Goal: Task Accomplishment & Management: Complete application form

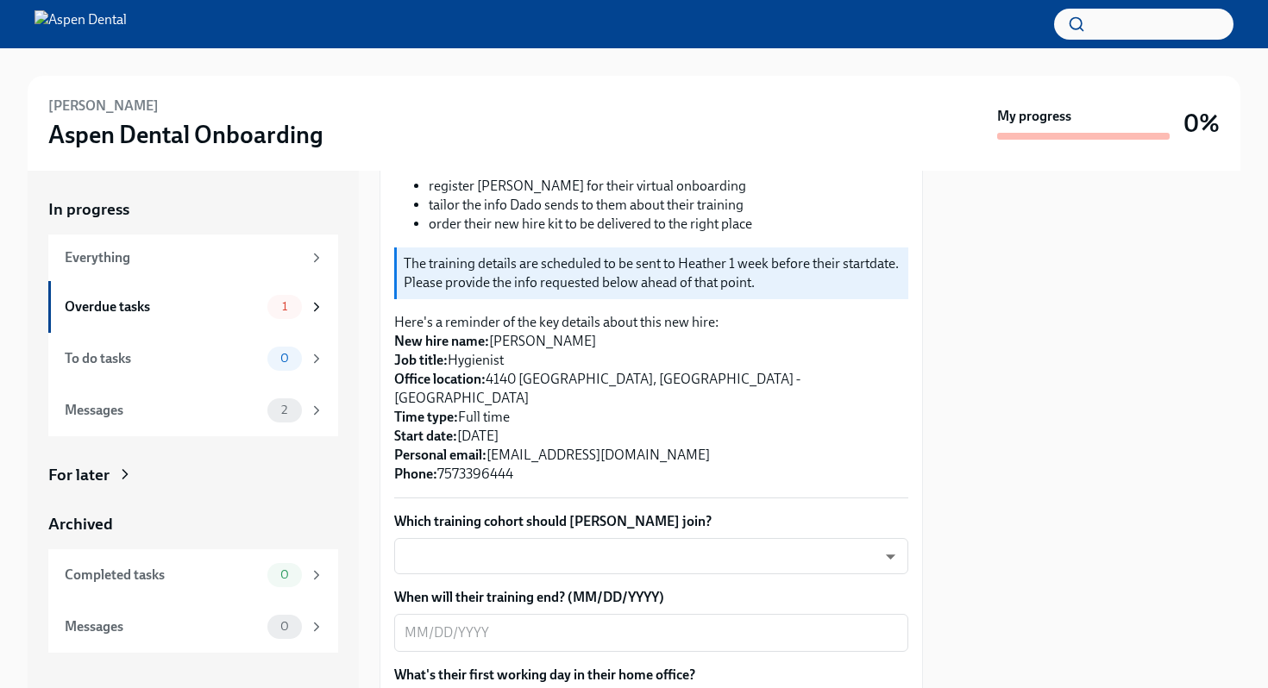
scroll to position [325, 0]
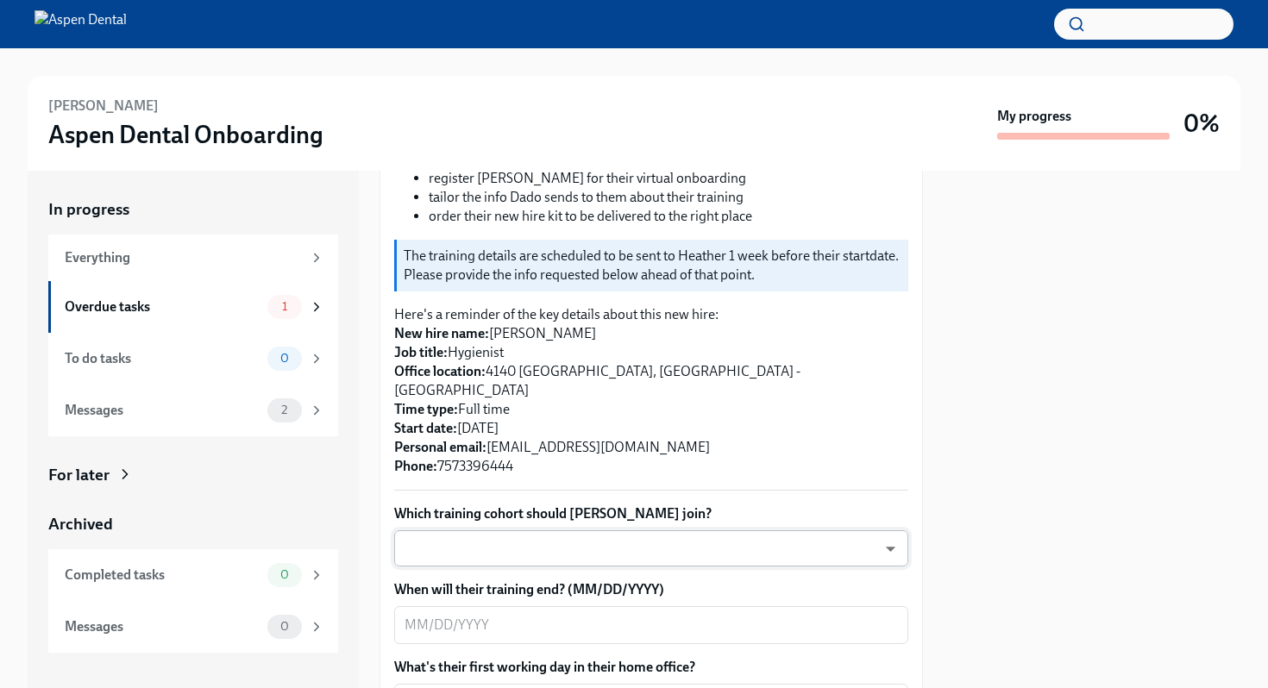
click at [834, 497] on body "[PERSON_NAME] Aspen Dental Onboarding My progress 0% In progress Everything Ove…" at bounding box center [634, 344] width 1268 height 688
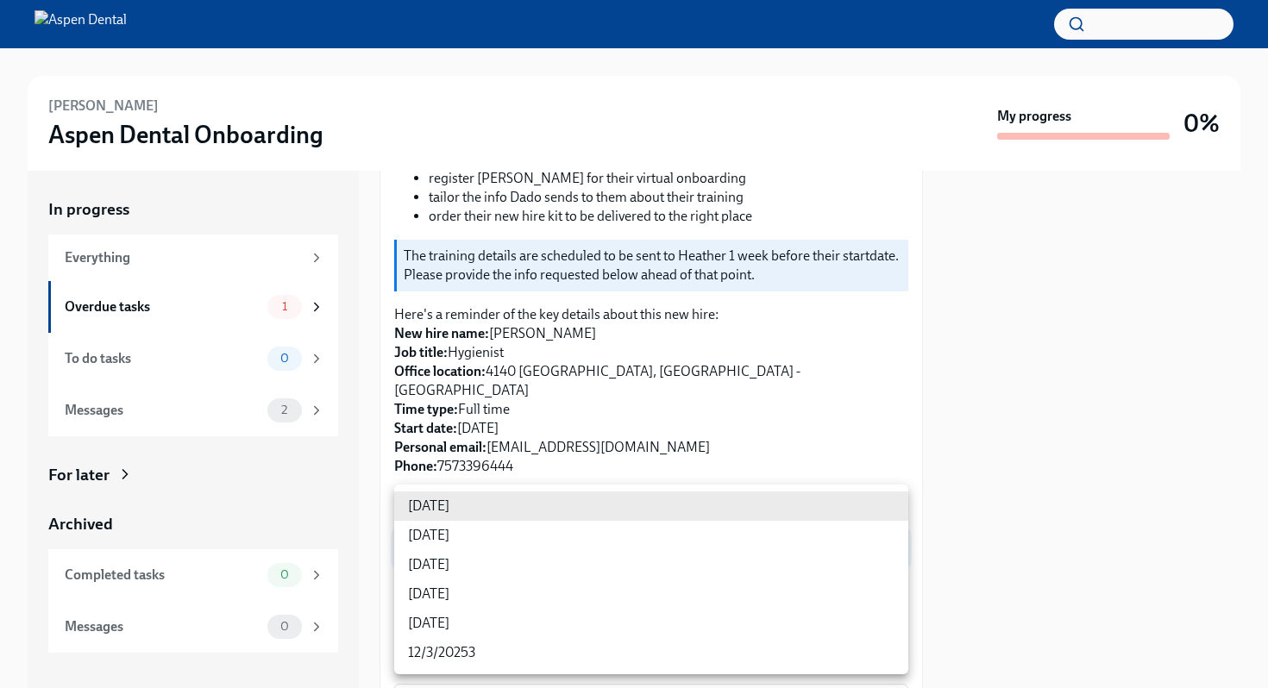
click at [637, 543] on li "[DATE]" at bounding box center [651, 535] width 514 height 29
type input "VueBuPL41"
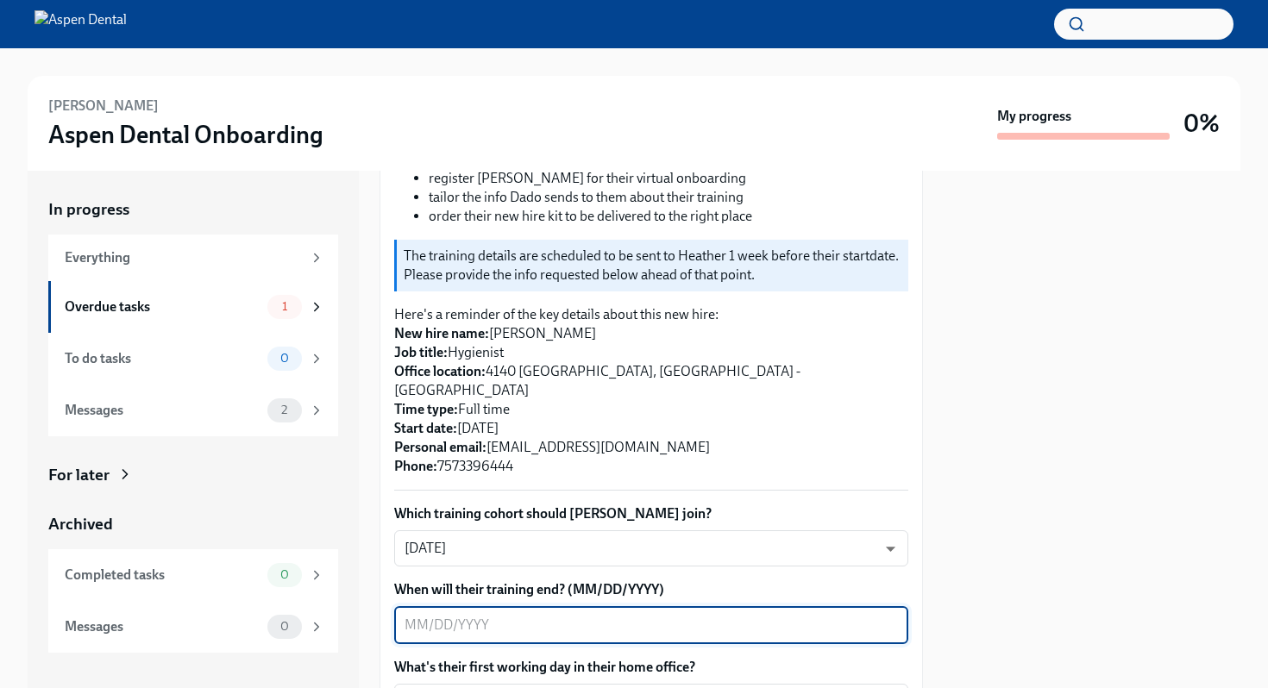
click at [750, 615] on textarea "When will their training end? (MM/DD/YYYY)" at bounding box center [651, 625] width 493 height 21
click at [781, 615] on textarea "When will their training end? (MM/DD/YYYY)" at bounding box center [651, 625] width 493 height 21
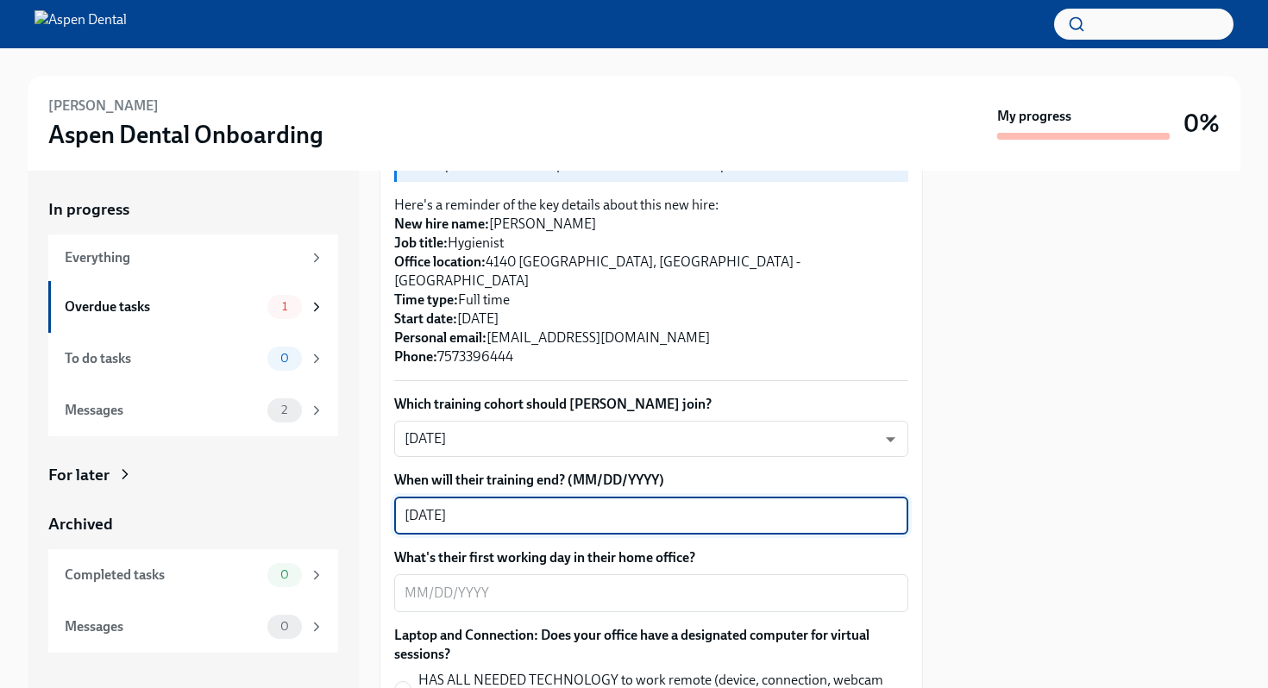
scroll to position [484, 0]
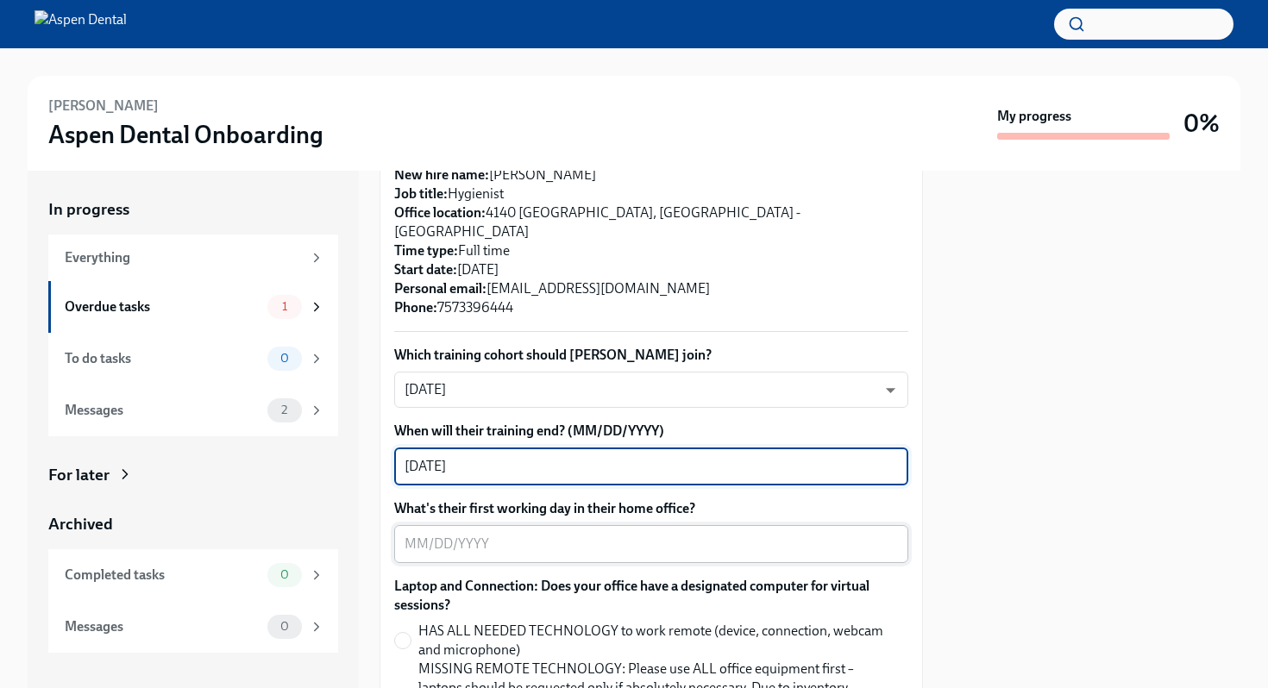
type textarea "[DATE]"
click at [741, 534] on textarea "What's their first working day in their home office?" at bounding box center [651, 544] width 493 height 21
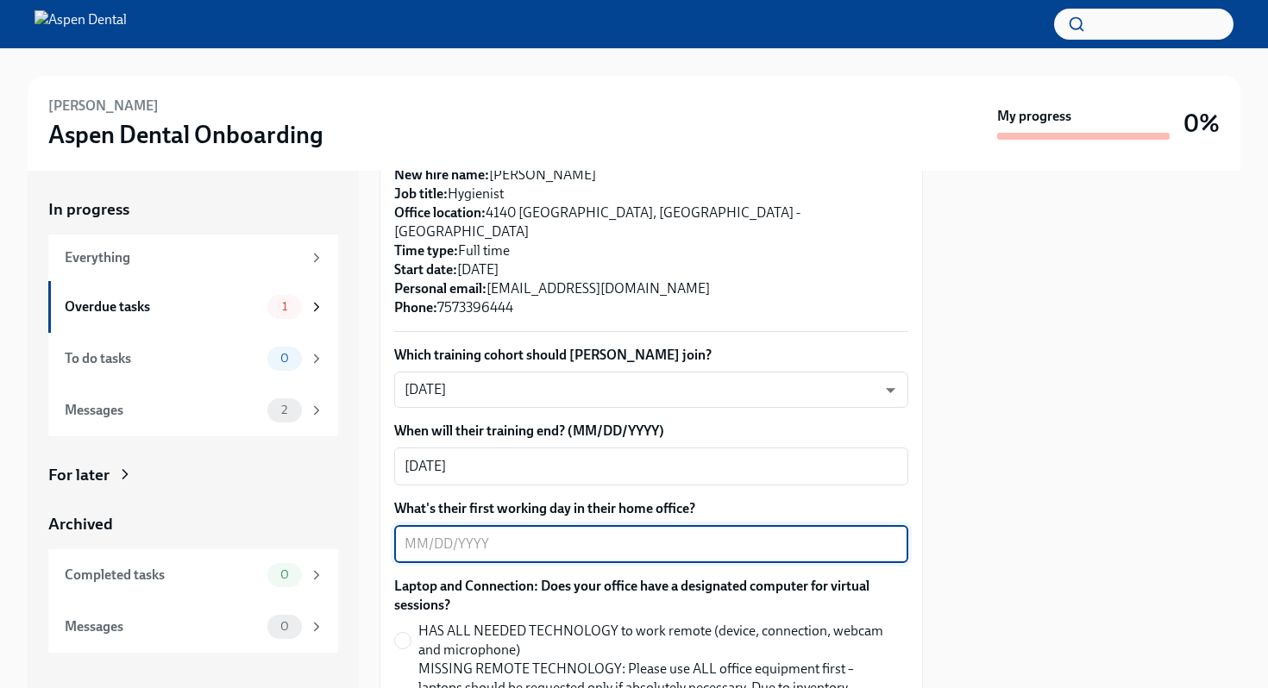
click at [720, 534] on textarea "What's their first working day in their home office?" at bounding box center [651, 544] width 493 height 21
type textarea "[DATE]"
click at [682, 456] on textarea "[DATE]" at bounding box center [651, 466] width 493 height 21
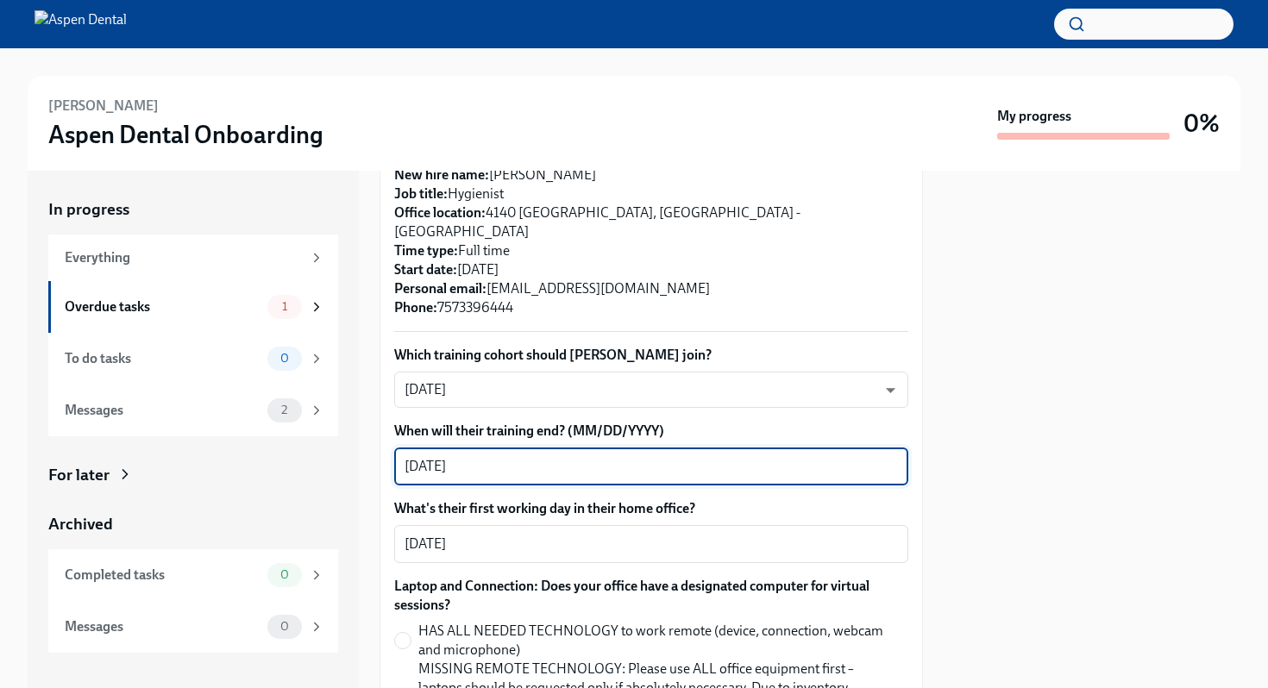
type textarea "[DATE]"
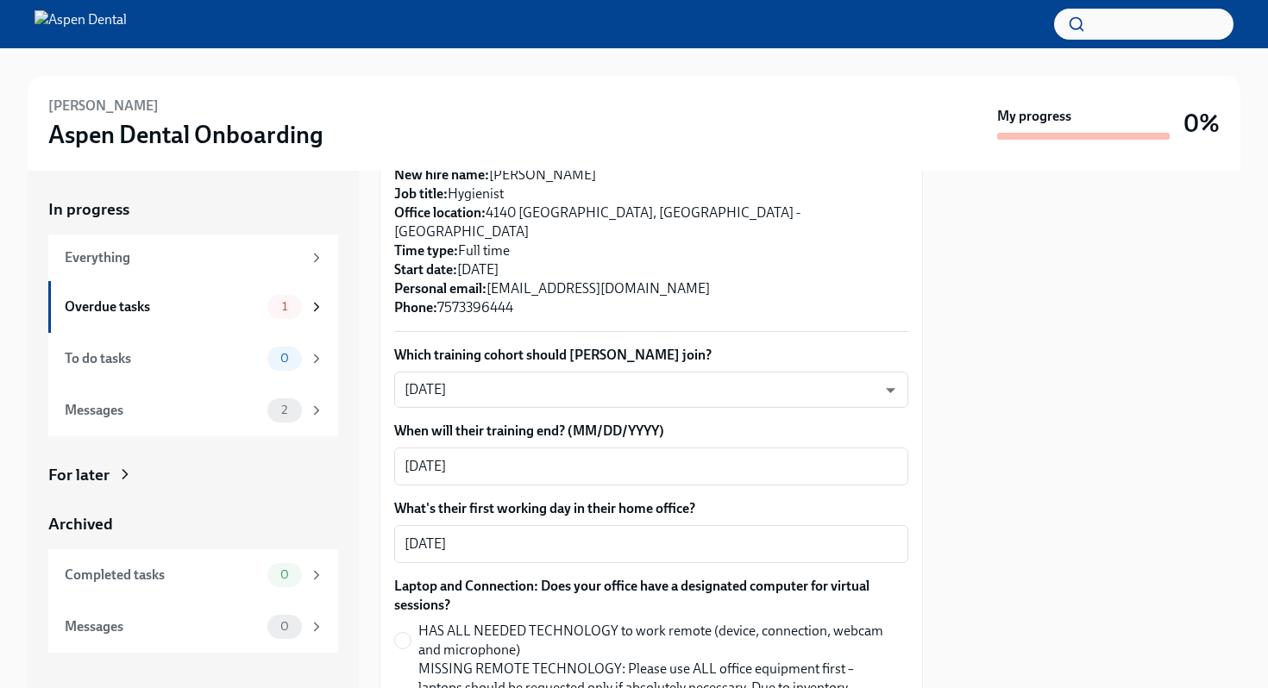
click at [961, 546] on div at bounding box center [1092, 430] width 297 height 518
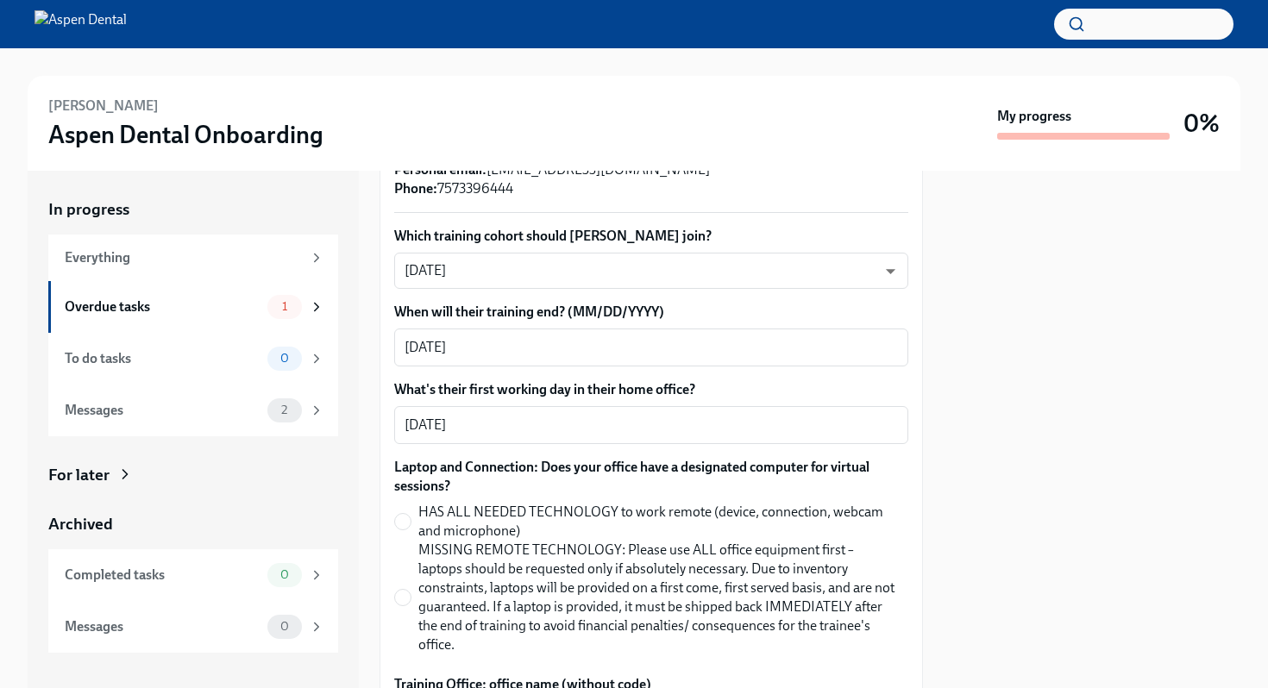
scroll to position [642, 0]
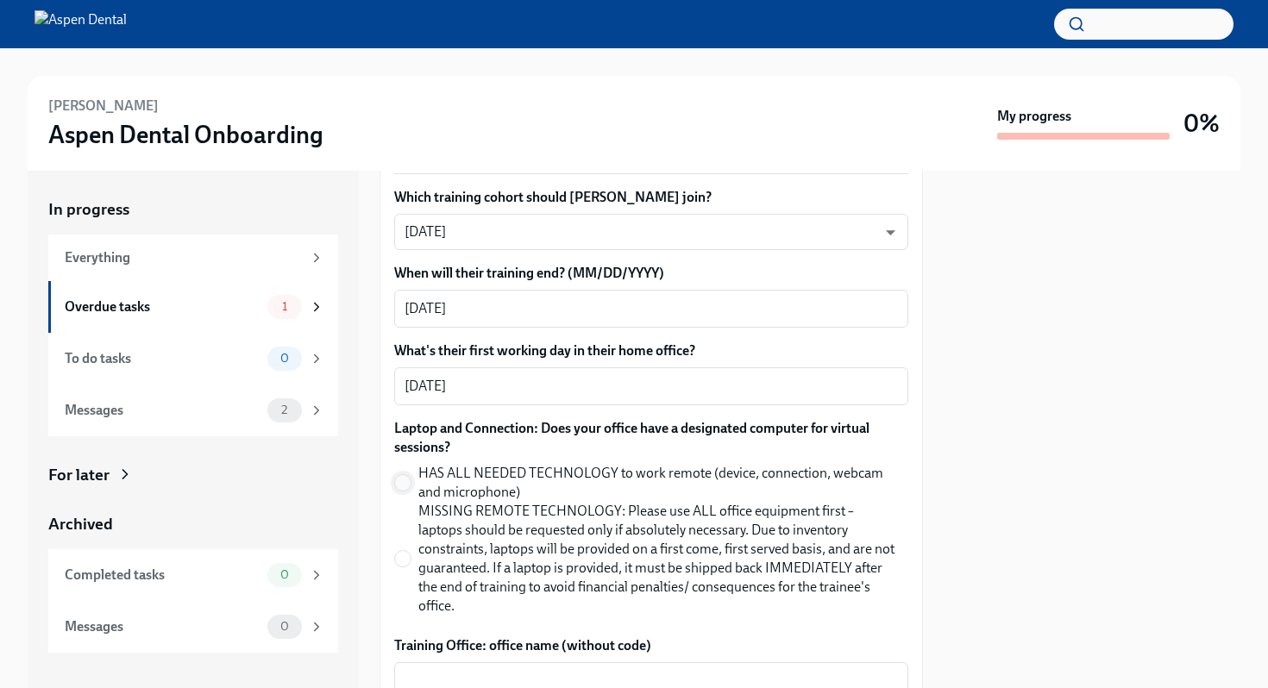
click at [409, 475] on input "HAS ALL NEEDED TECHNOLOGY to work remote (device, connection, webcam and microp…" at bounding box center [403, 483] width 16 height 16
radio input "true"
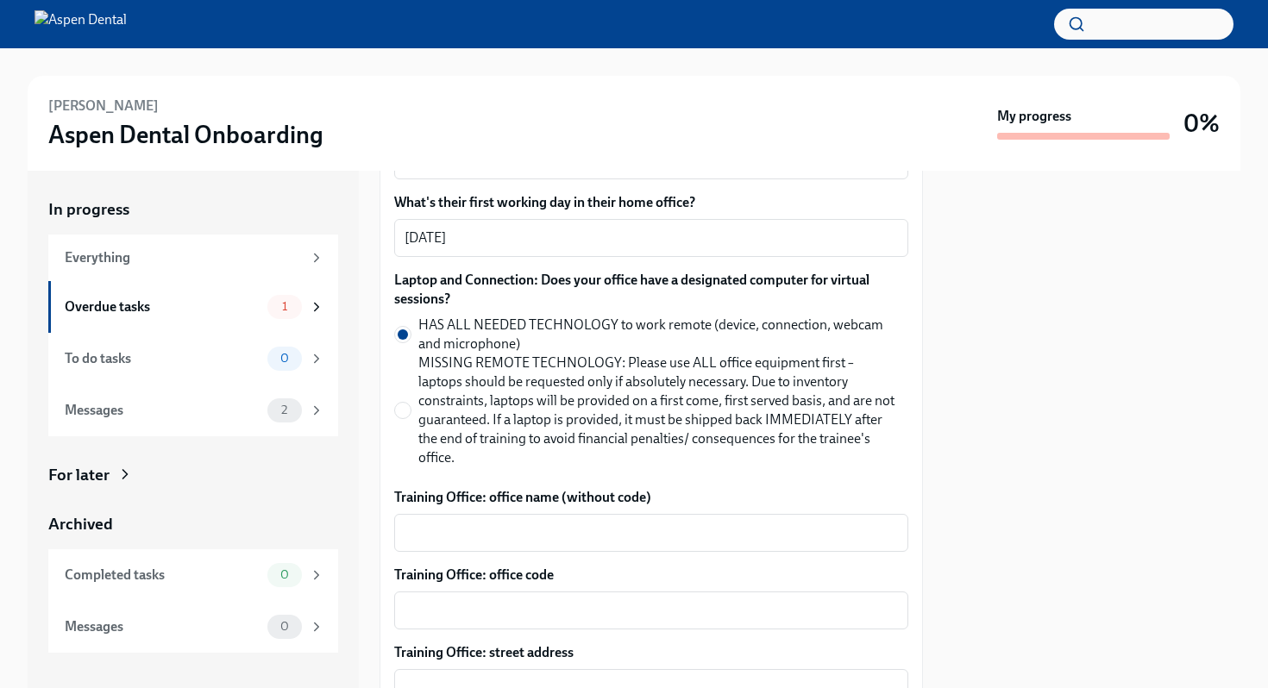
scroll to position [791, 0]
click at [491, 522] on textarea "Training Office: office name (without code)" at bounding box center [651, 532] width 493 height 21
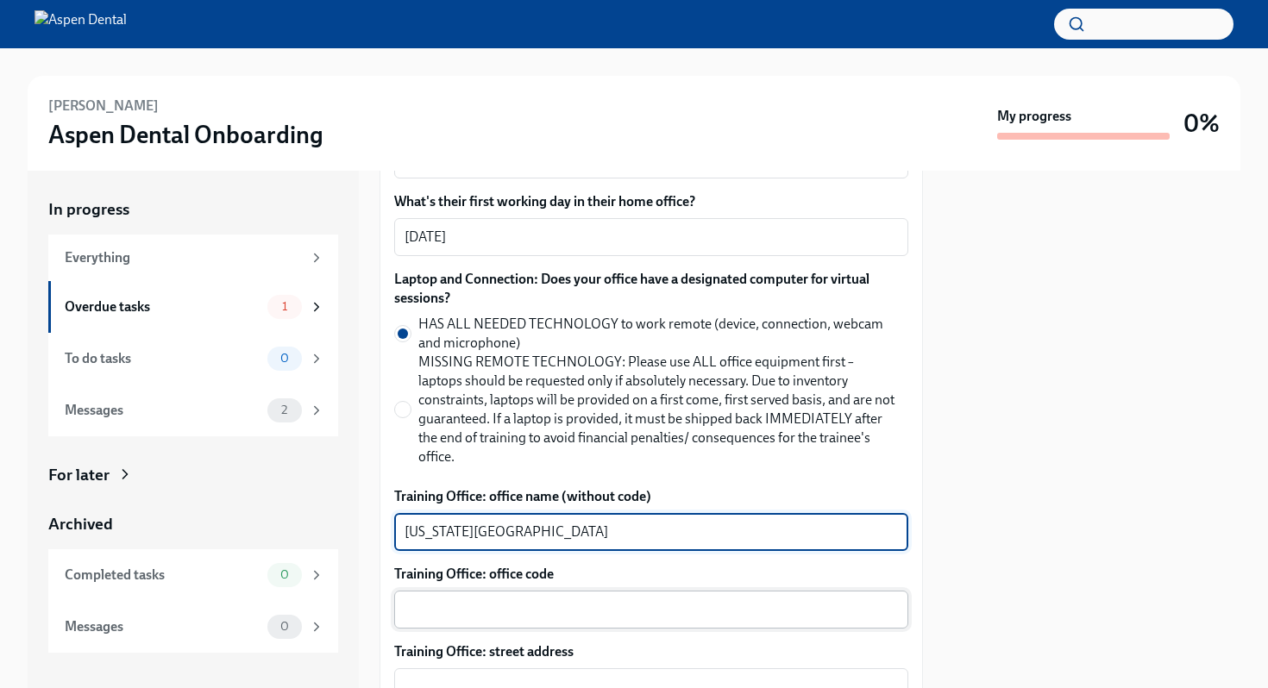
type textarea "[US_STATE][GEOGRAPHIC_DATA]"
click at [477, 599] on textarea "Training Office: office code" at bounding box center [651, 609] width 493 height 21
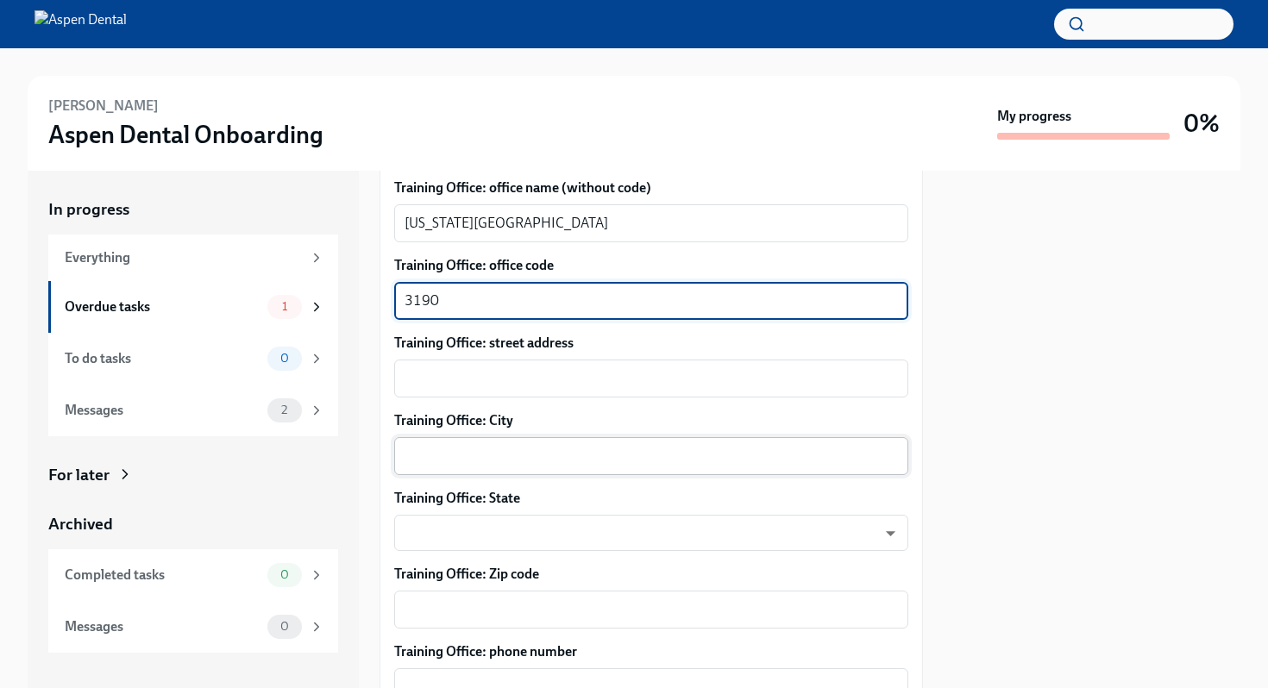
scroll to position [1101, 0]
type textarea "3190"
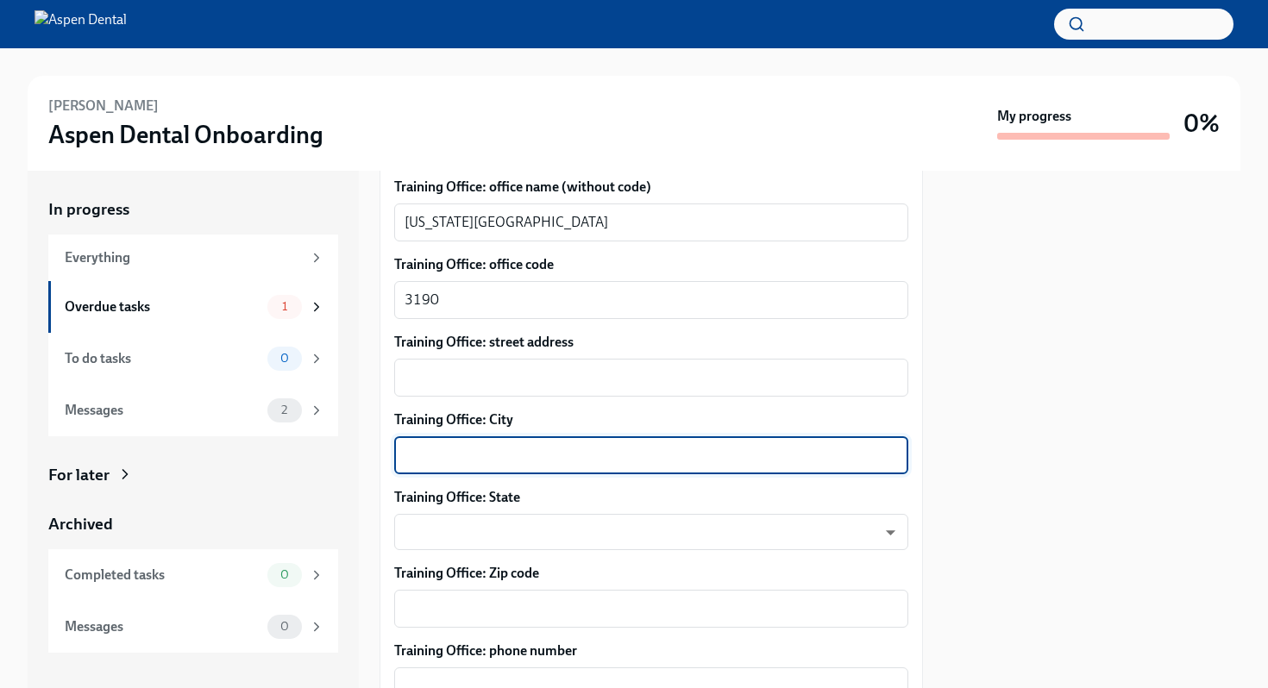
click at [530, 445] on textarea "Training Office: City" at bounding box center [651, 455] width 493 height 21
type textarea "[US_STATE][GEOGRAPHIC_DATA]"
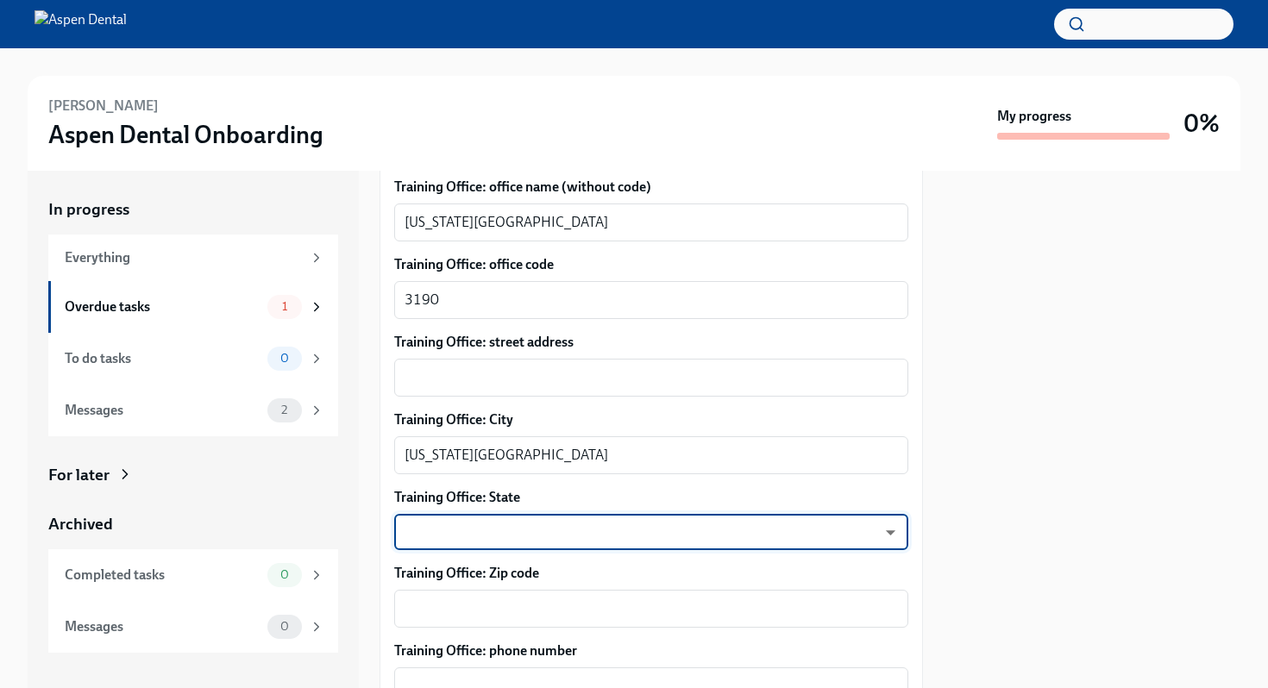
click at [598, 495] on body "[PERSON_NAME] Aspen Dental Onboarding My progress 0% In progress Everything Ove…" at bounding box center [634, 344] width 1268 height 688
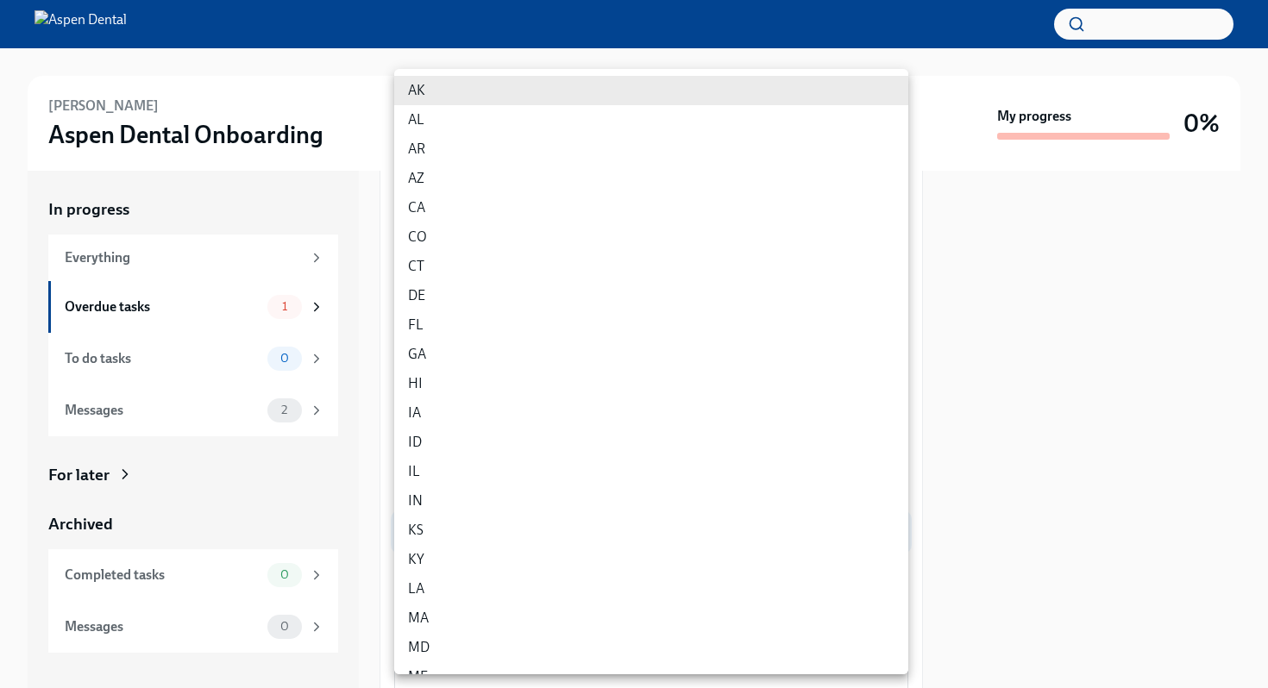
scroll to position [875, 0]
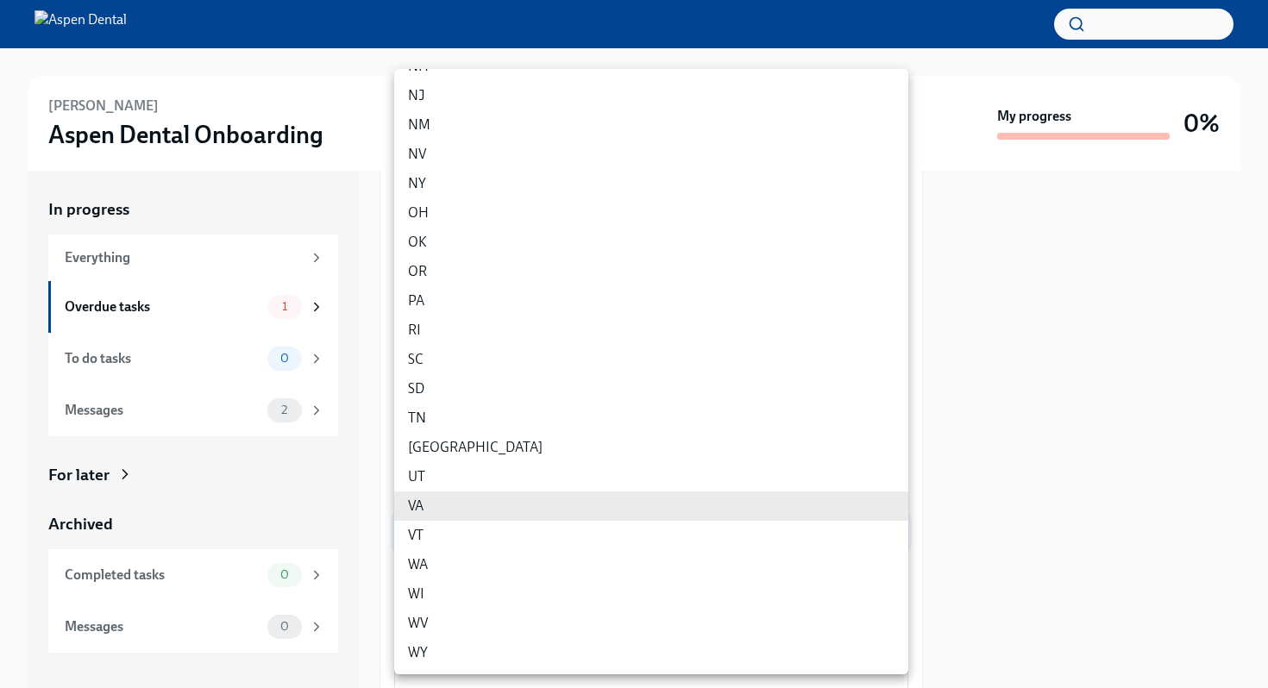
click at [598, 495] on li "VA" at bounding box center [651, 506] width 514 height 29
type input "tROOOBGAt"
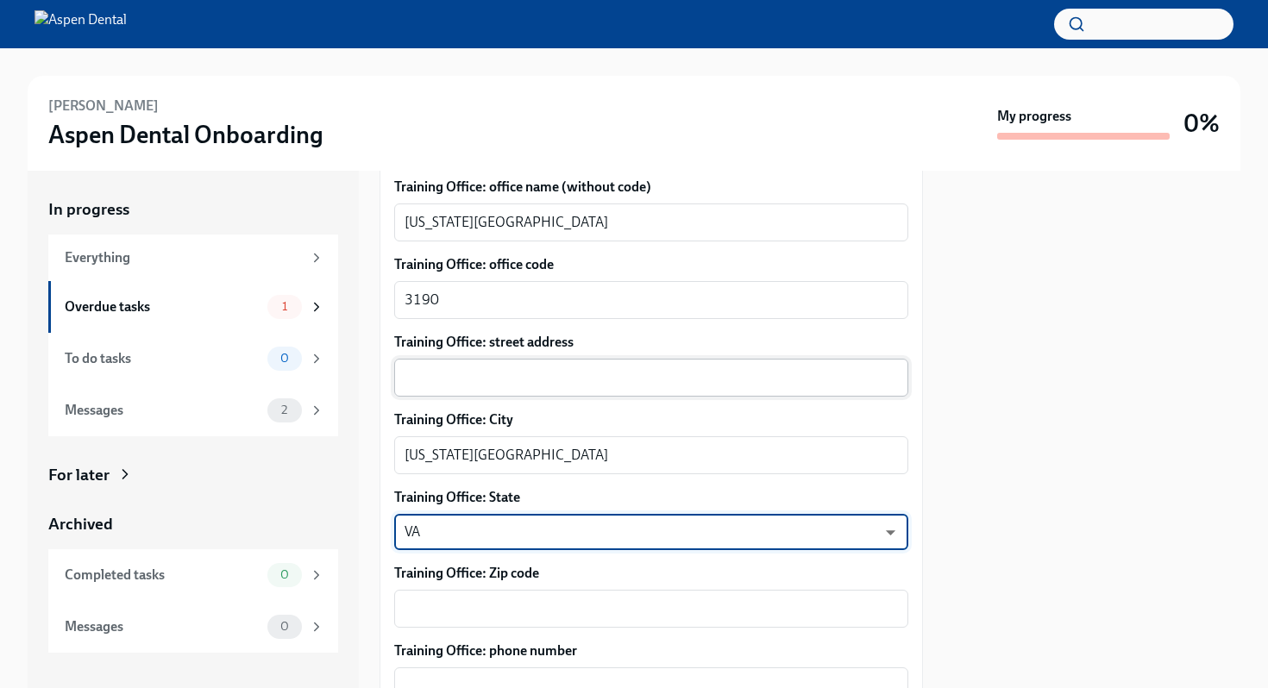
click at [623, 367] on textarea "Training Office: street address" at bounding box center [651, 377] width 493 height 21
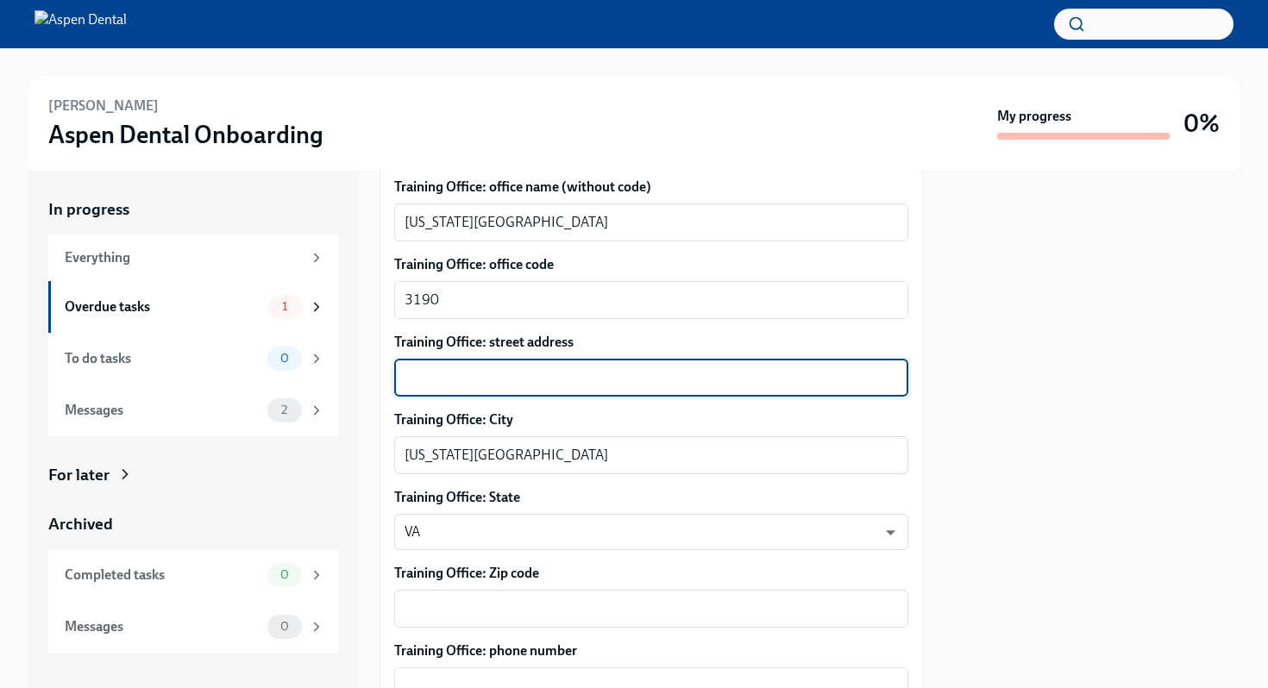
paste textarea "[STREET_ADDRESS][US_STATE]"
type textarea "[STREET_ADDRESS][US_STATE]"
click at [537, 599] on textarea "Training Office: Zip code" at bounding box center [651, 609] width 493 height 21
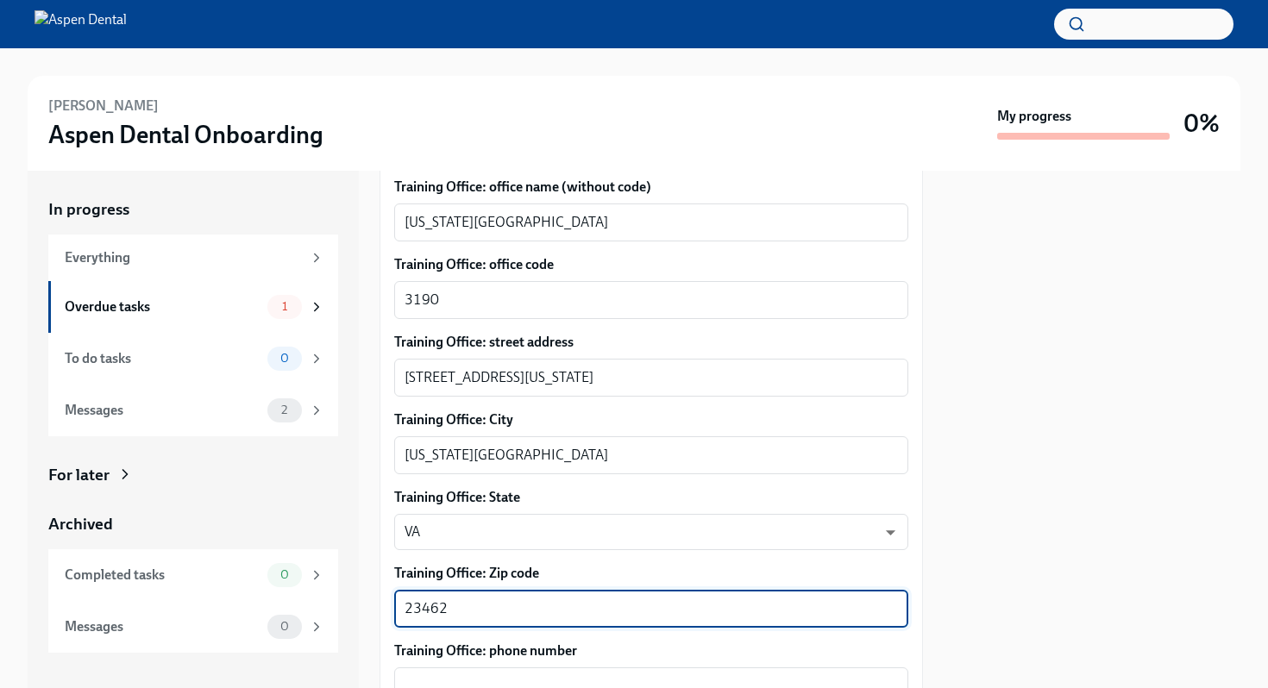
type textarea "23462"
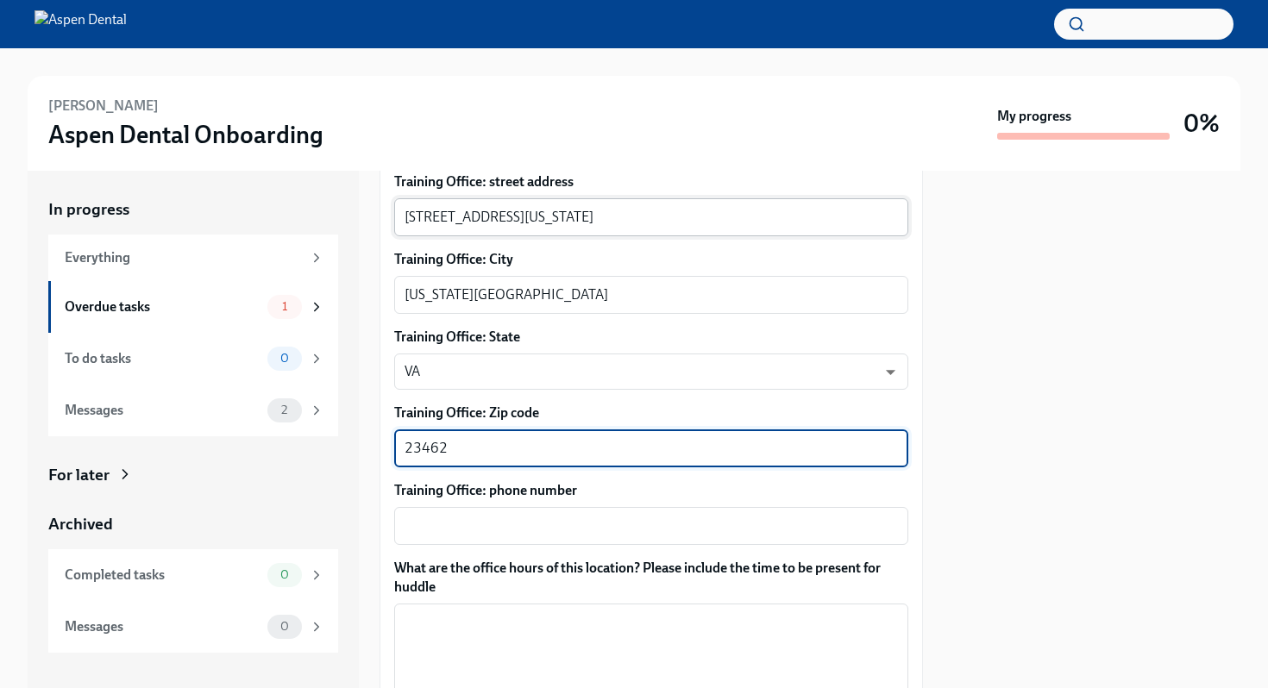
scroll to position [1263, 0]
click at [585, 514] on textarea "Training Office: phone number" at bounding box center [651, 524] width 493 height 21
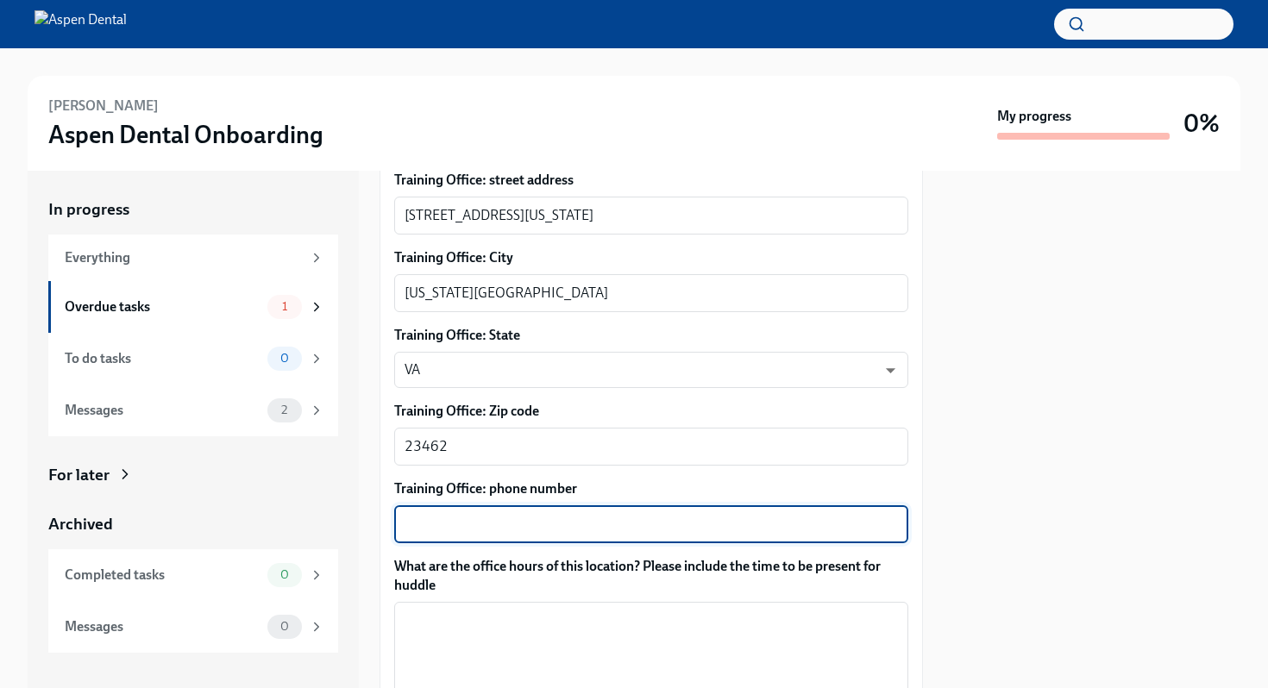
paste textarea "[PHONE_NUMBER]"
type textarea "[PHONE_NUMBER]"
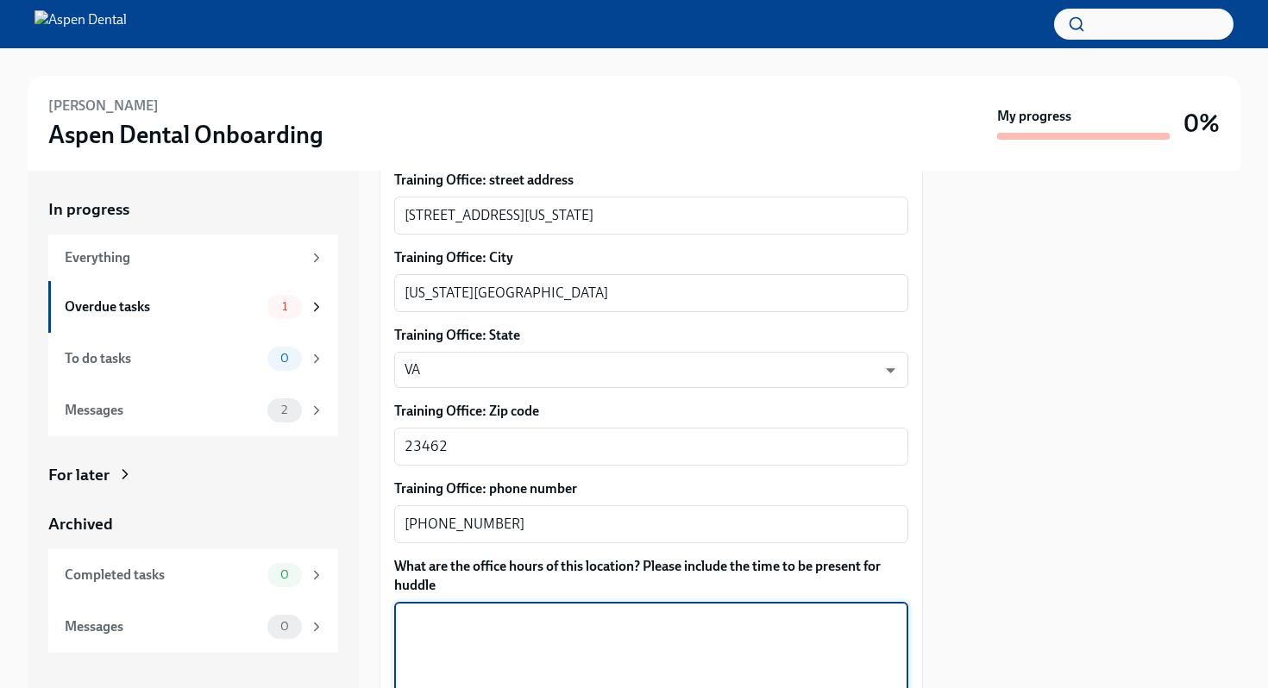
click at [610, 611] on textarea "What are the office hours of this location? Please include the time to be prese…" at bounding box center [651, 652] width 493 height 83
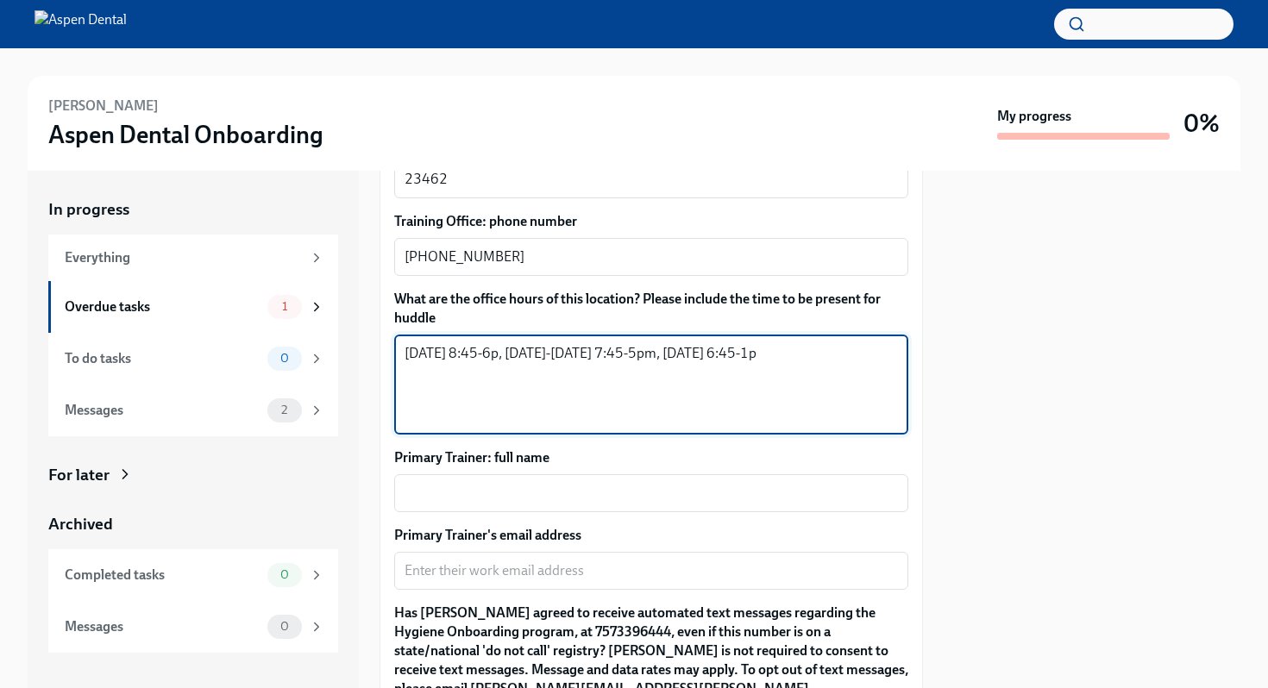
scroll to position [1540, 0]
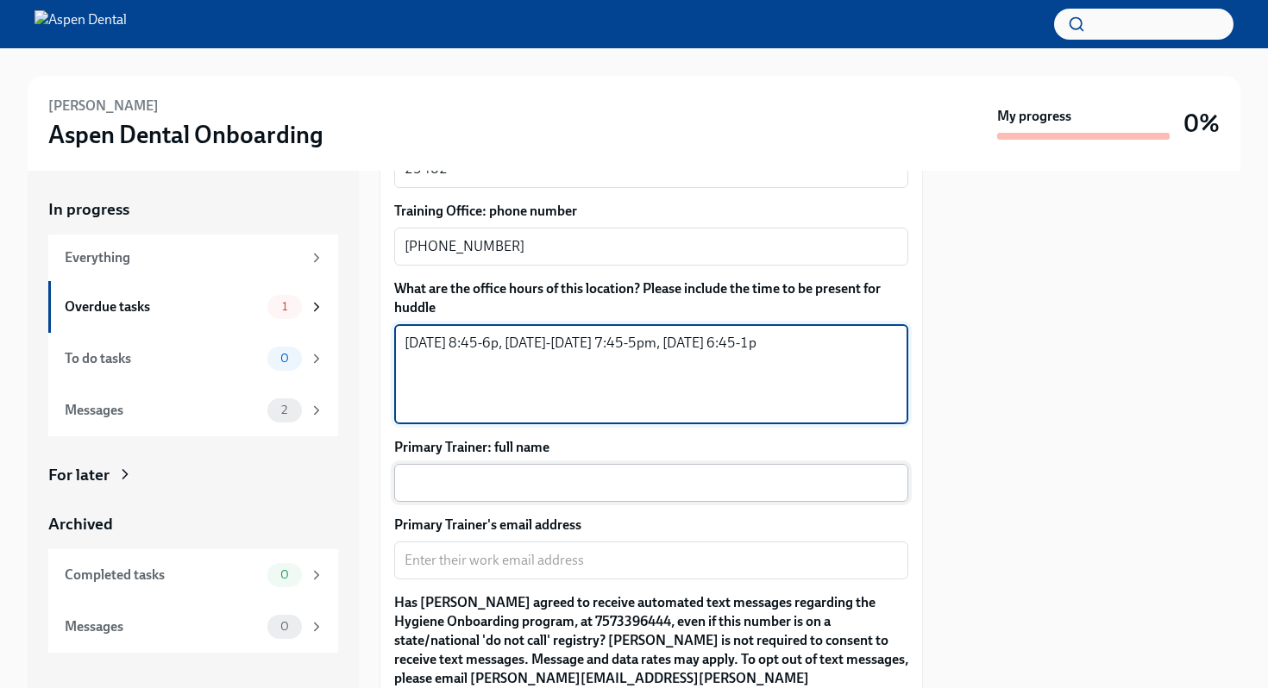
type textarea "[DATE] 8:45-6p, [DATE]-[DATE] 7:45-5pm, [DATE] 6:45-1p"
click at [787, 473] on textarea "Primary Trainer: full name" at bounding box center [651, 483] width 493 height 21
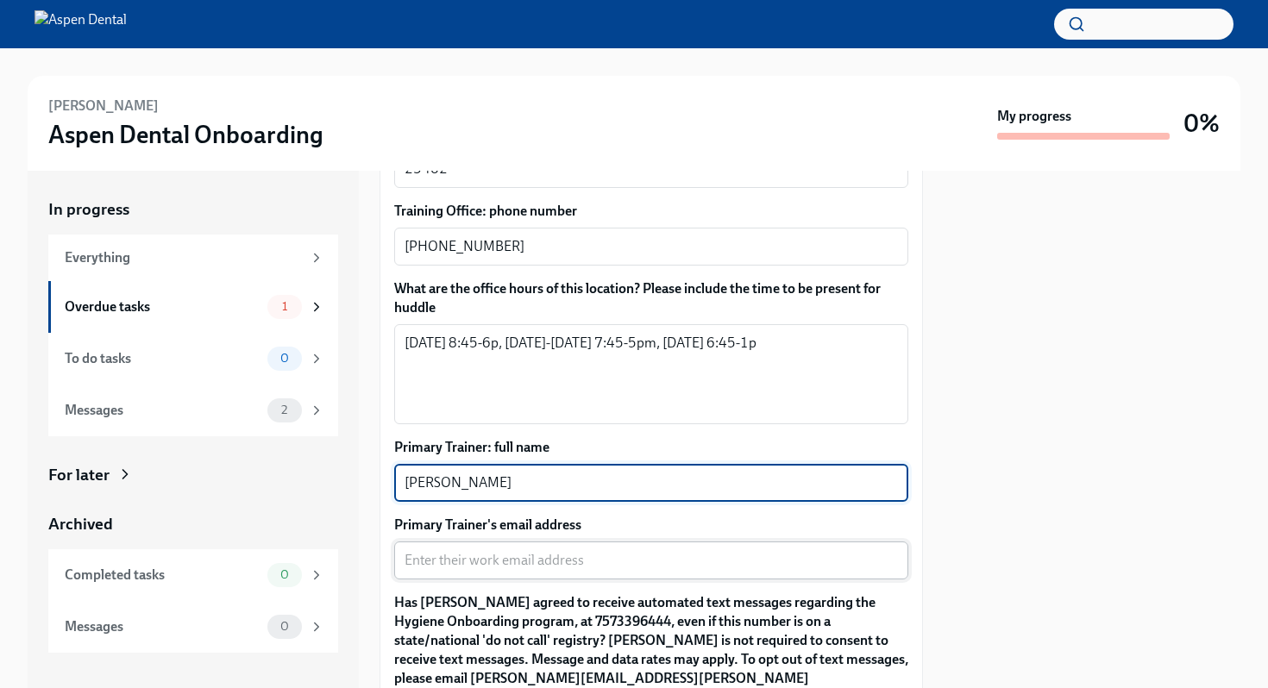
type textarea "[PERSON_NAME]"
click at [742, 550] on textarea "Primary Trainer's email address" at bounding box center [651, 560] width 493 height 21
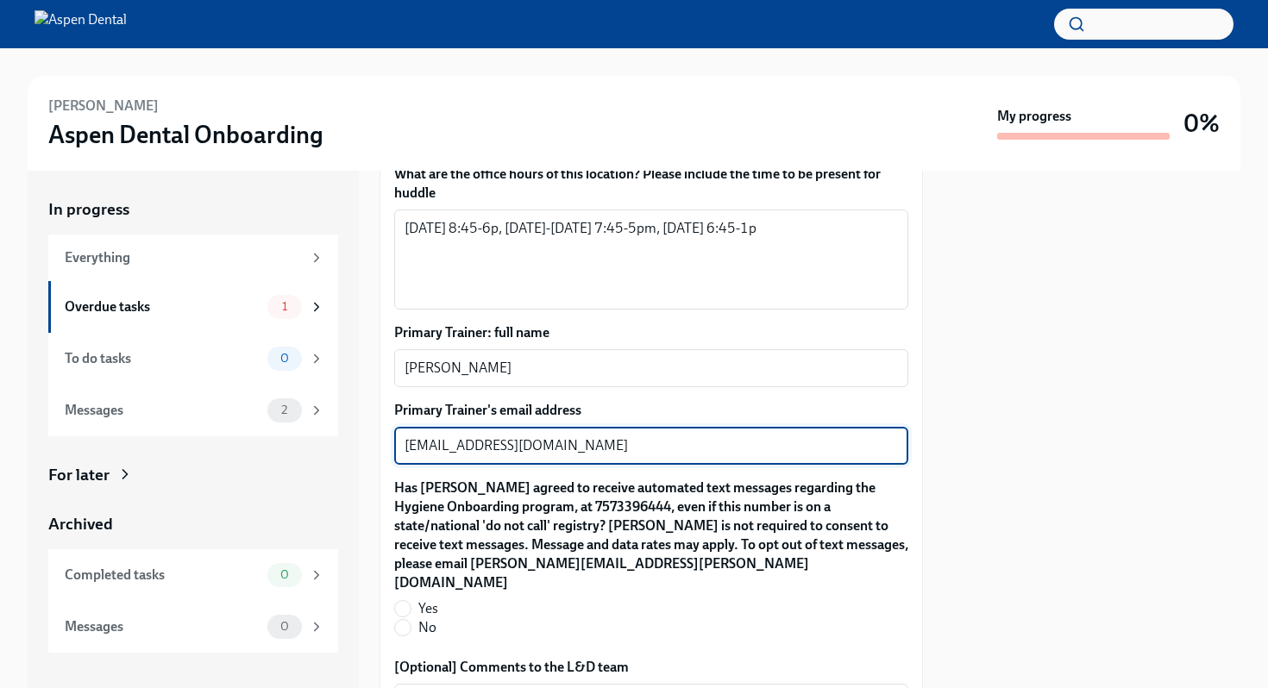
scroll to position [1667, 0]
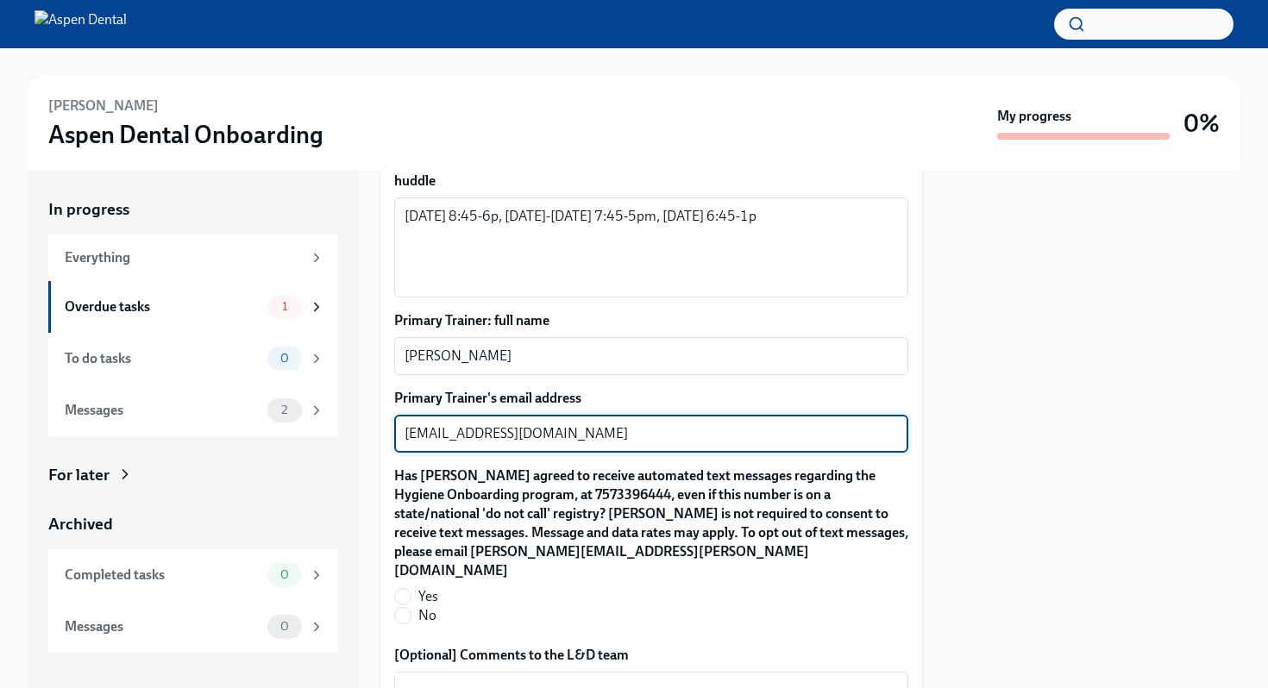
type textarea "[EMAIL_ADDRESS][DOMAIN_NAME]"
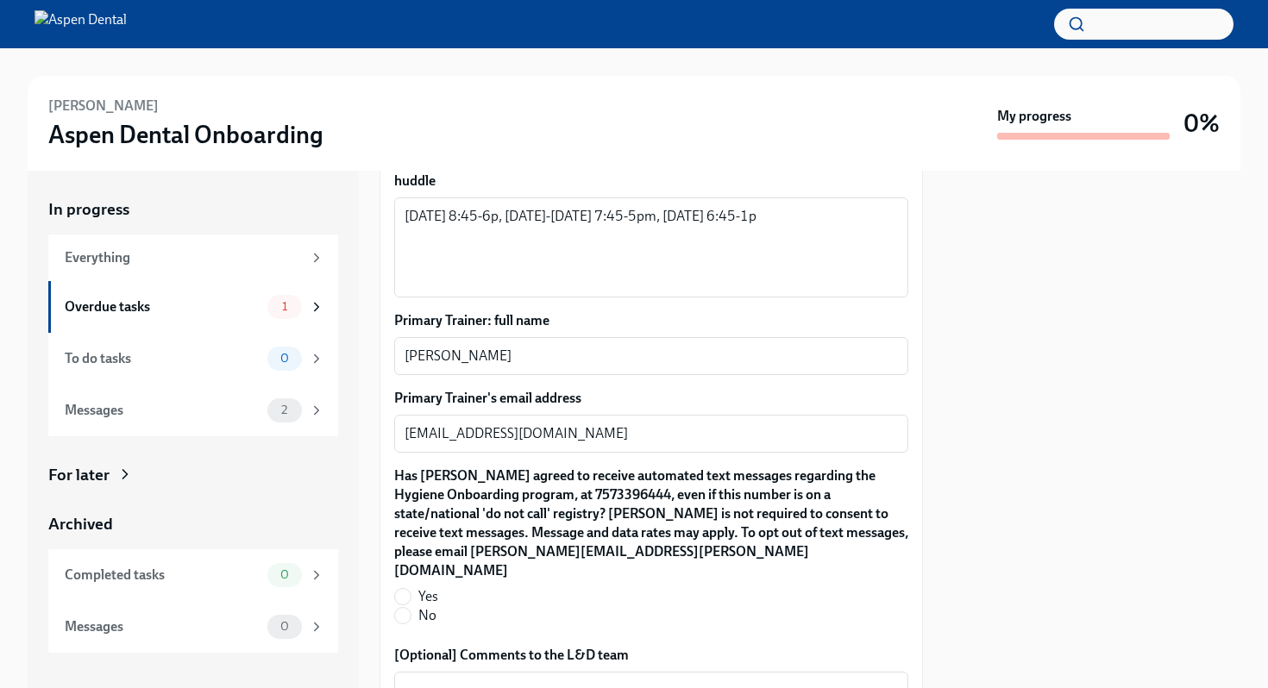
click at [423, 587] on span "Yes" at bounding box center [428, 596] width 20 height 19
click at [411, 589] on input "Yes" at bounding box center [403, 597] width 16 height 16
radio input "true"
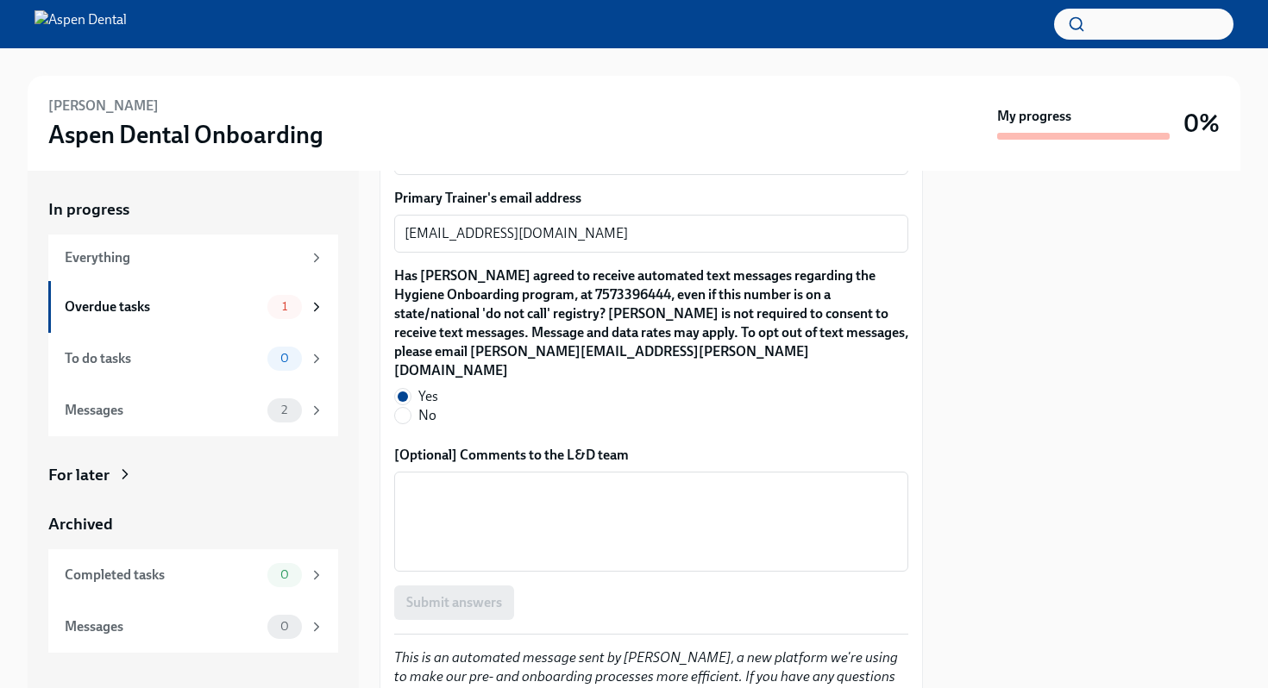
scroll to position [1868, 0]
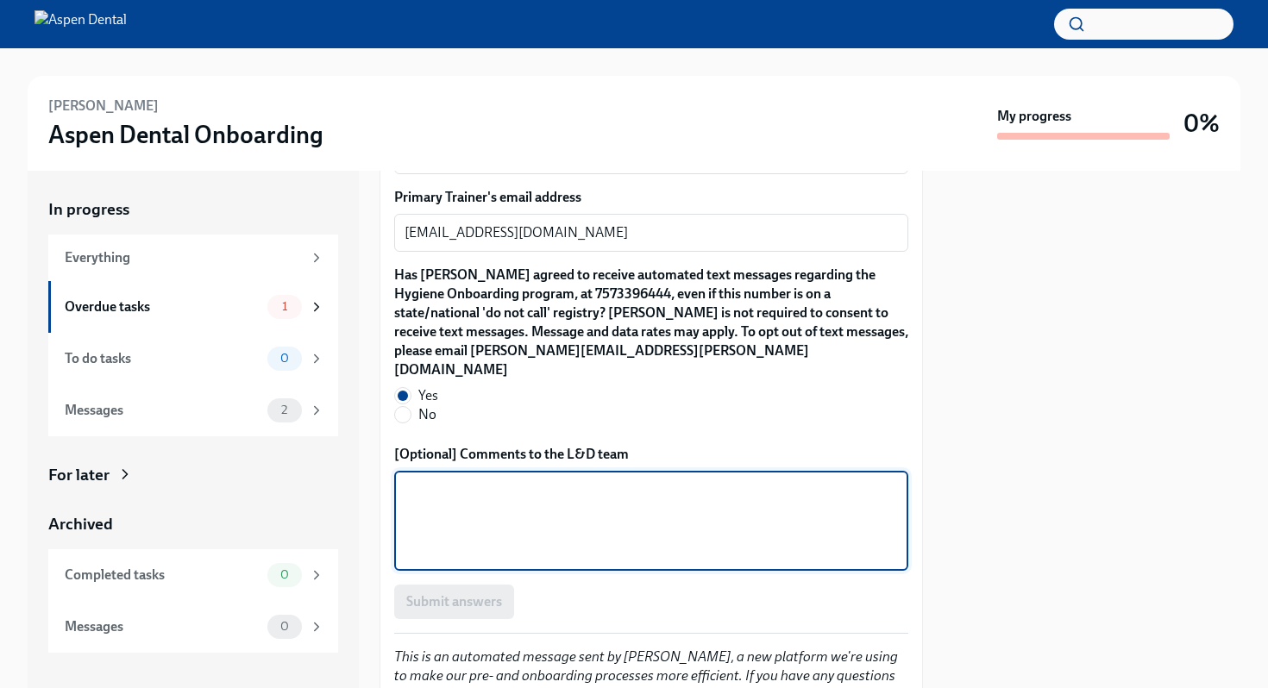
click at [547, 480] on textarea "[Optional] Comments to the L&D team" at bounding box center [651, 521] width 493 height 83
type textarea "na"
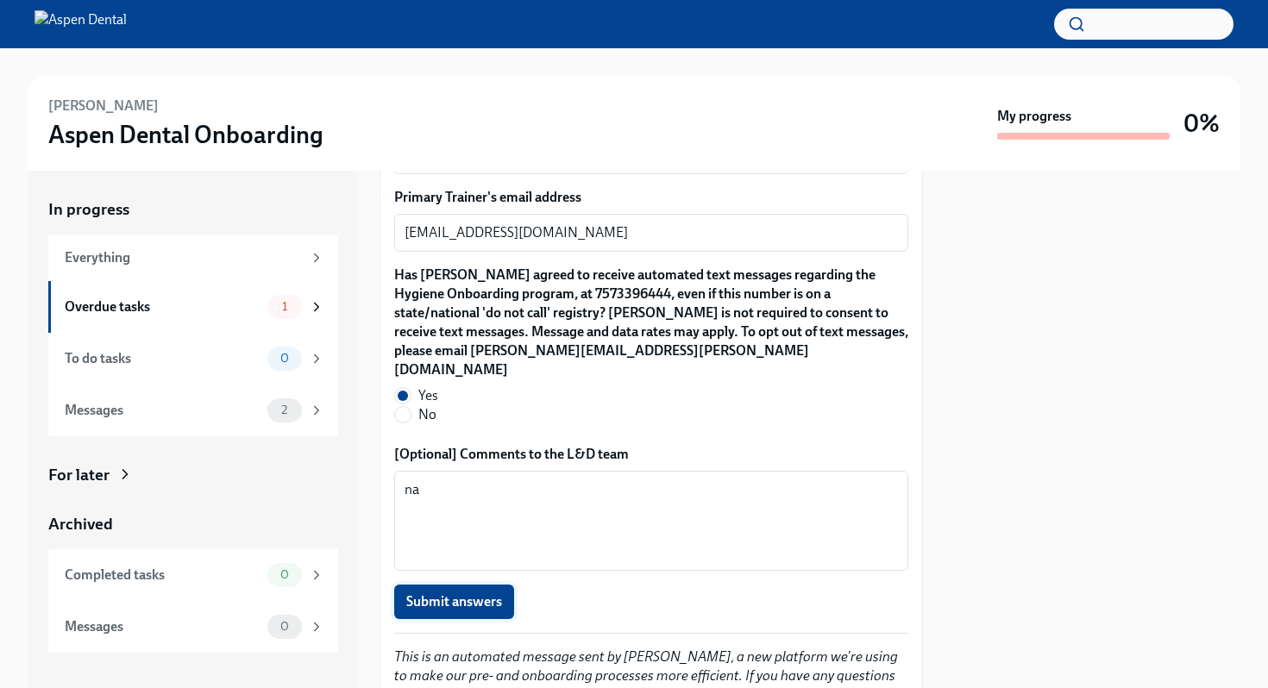
click at [497, 593] on span "Submit answers" at bounding box center [454, 601] width 96 height 17
